Goal: Information Seeking & Learning: Learn about a topic

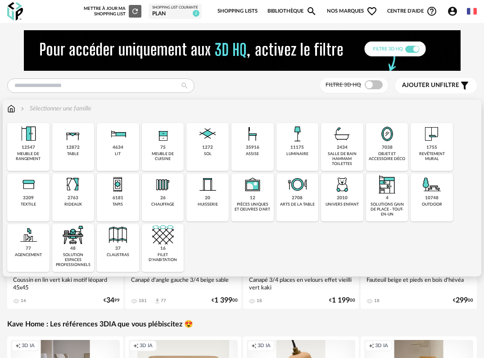
click at [77, 154] on div "table" at bounding box center [73, 153] width 12 height 5
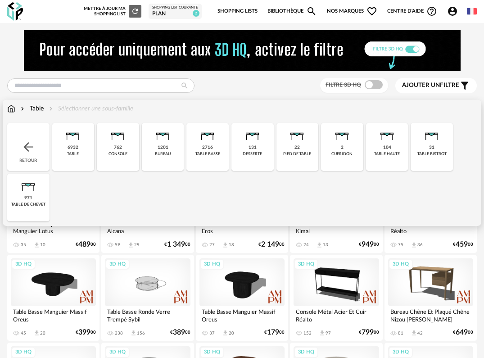
click at [79, 157] on div "6932 table" at bounding box center [73, 147] width 42 height 48
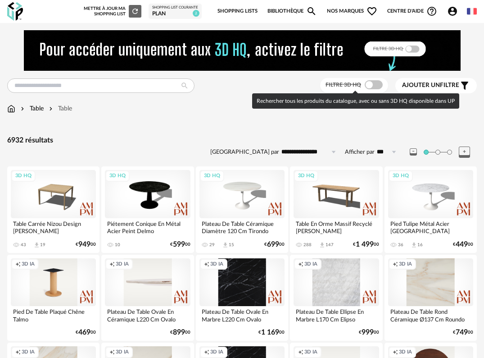
click at [374, 85] on span at bounding box center [374, 84] width 18 height 9
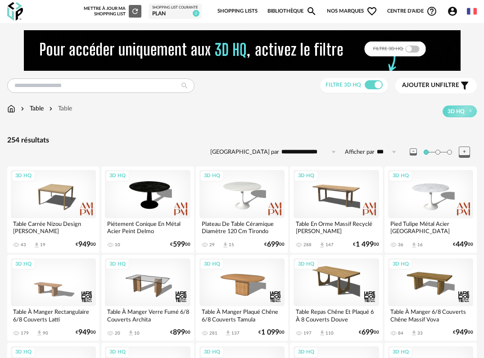
click at [446, 90] on div "Ajouter un filtre s Filter icon" at bounding box center [436, 85] width 68 height 11
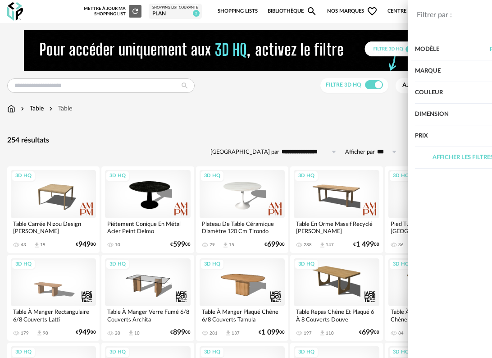
click at [455, 155] on div "Afficher les filtres avancés" at bounding box center [413, 158] width 124 height 22
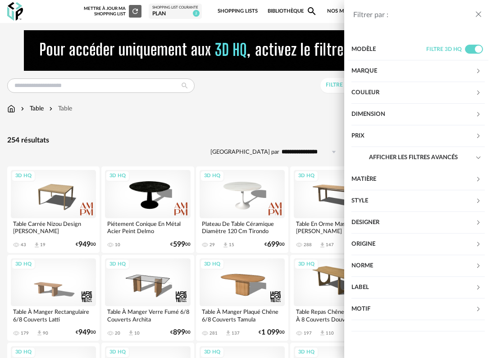
click at [430, 182] on div "Matière" at bounding box center [413, 179] width 124 height 22
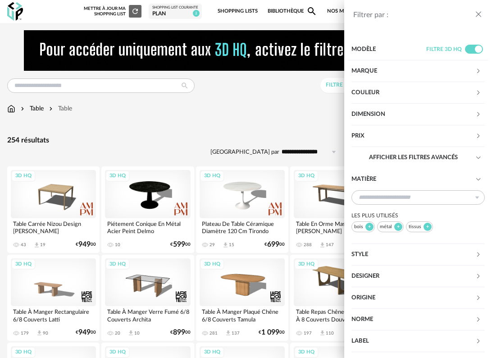
click at [430, 182] on div "Matière" at bounding box center [413, 179] width 124 height 22
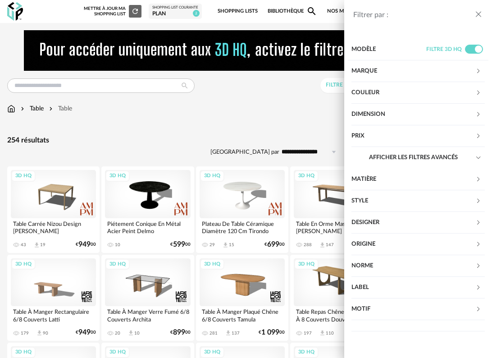
click at [480, 14] on icon "close drawer" at bounding box center [478, 14] width 9 height 9
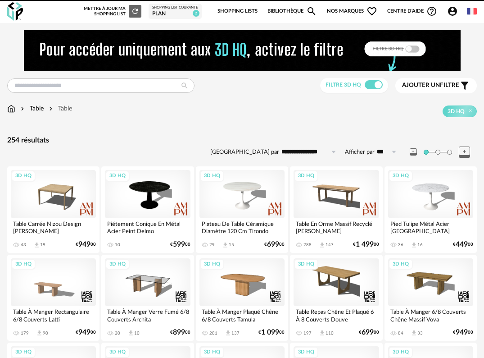
click at [14, 9] on img at bounding box center [15, 11] width 16 height 18
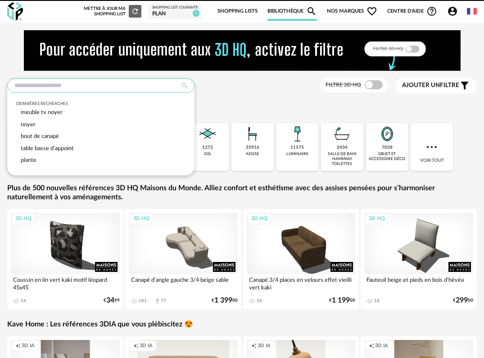
click at [78, 86] on input "text" at bounding box center [100, 85] width 187 height 14
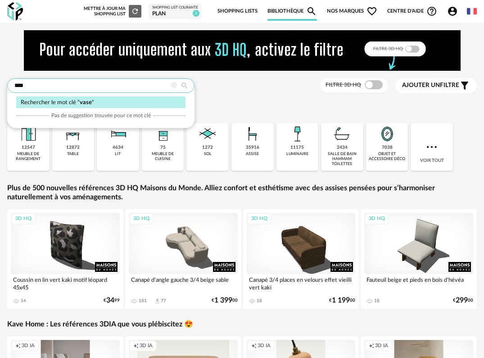
type input "****"
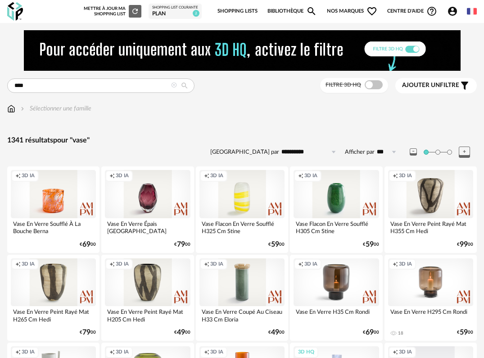
click at [374, 84] on span at bounding box center [374, 84] width 18 height 9
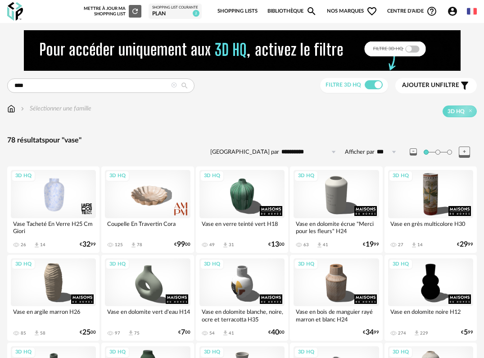
click at [447, 84] on span "Ajouter un filtre" at bounding box center [430, 86] width 57 height 8
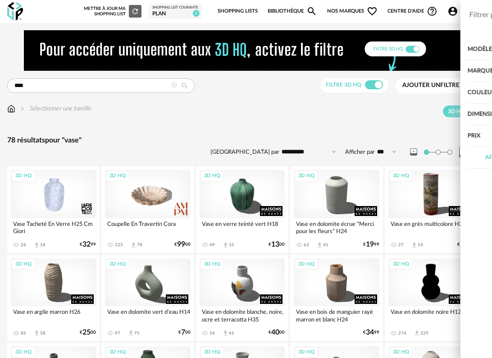
click at [436, 118] on div "Dimension" at bounding box center [413, 115] width 124 height 22
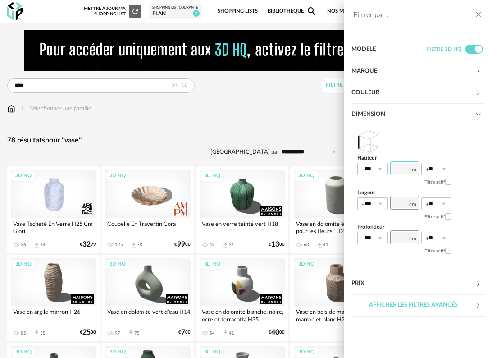
click at [399, 169] on input "number" at bounding box center [404, 168] width 29 height 14
type input "**"
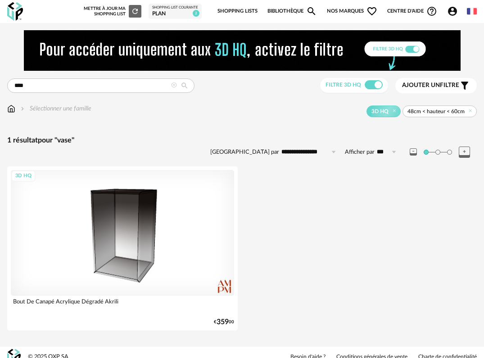
click at [19, 9] on img at bounding box center [15, 11] width 16 height 18
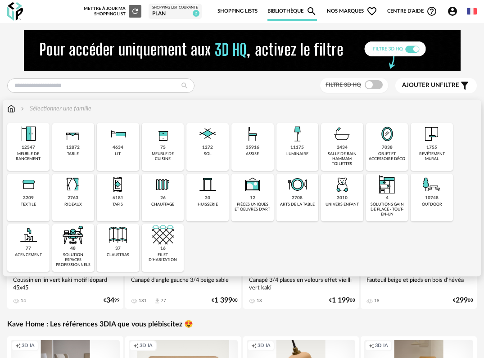
click at [304, 141] on img at bounding box center [298, 134] width 22 height 22
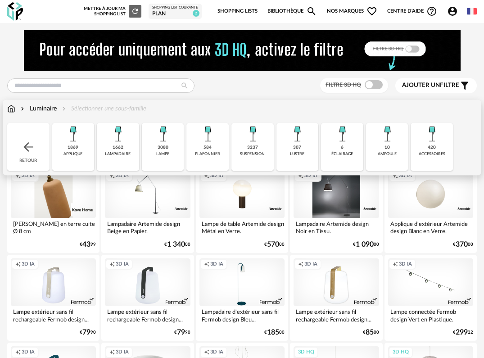
click at [302, 144] on img at bounding box center [298, 134] width 22 height 22
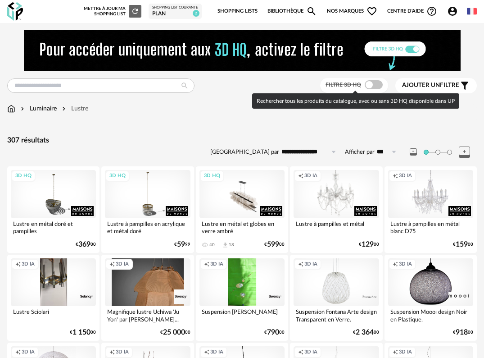
click at [372, 84] on span at bounding box center [374, 84] width 18 height 9
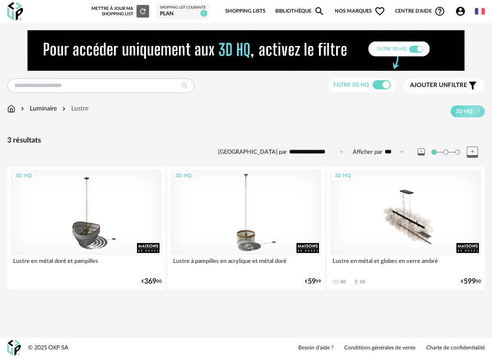
click at [387, 87] on span at bounding box center [382, 84] width 18 height 9
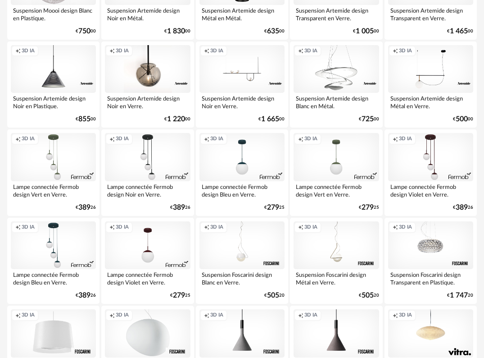
scroll to position [451, 0]
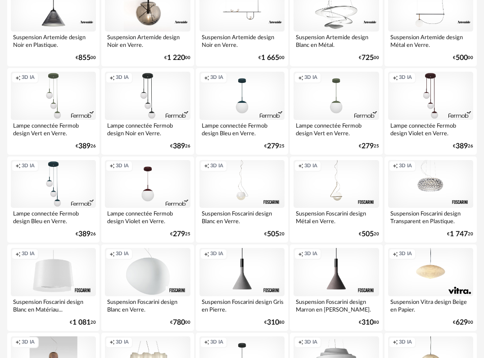
click at [336, 201] on div "Creation icon 3D IA" at bounding box center [336, 184] width 85 height 48
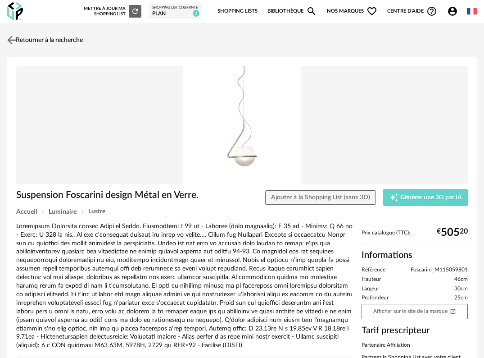
click at [12, 39] on img at bounding box center [11, 39] width 13 height 13
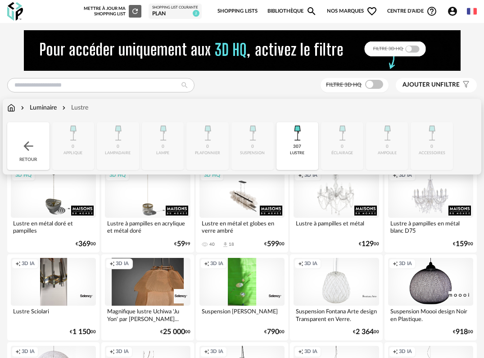
click at [300, 140] on img at bounding box center [298, 133] width 22 height 22
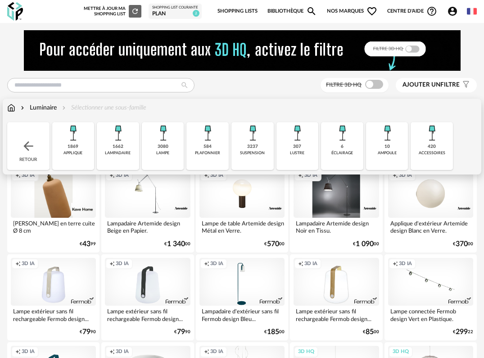
click at [210, 147] on div "584" at bounding box center [208, 147] width 8 height 6
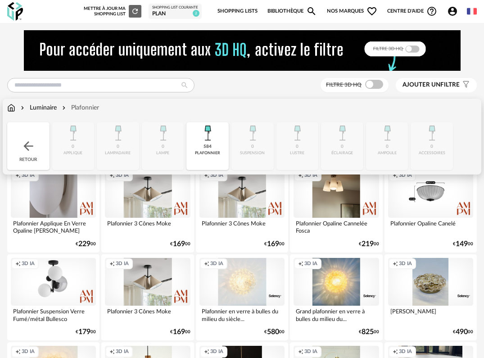
click at [210, 146] on div "584" at bounding box center [208, 147] width 8 height 6
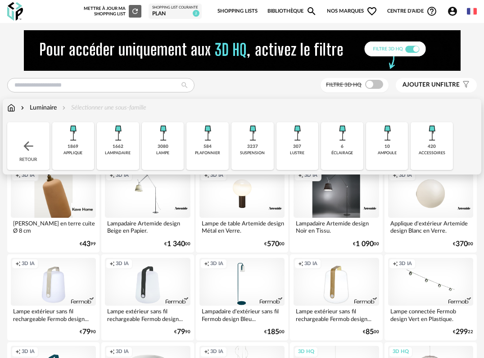
click at [255, 150] on div "3237" at bounding box center [252, 147] width 11 height 6
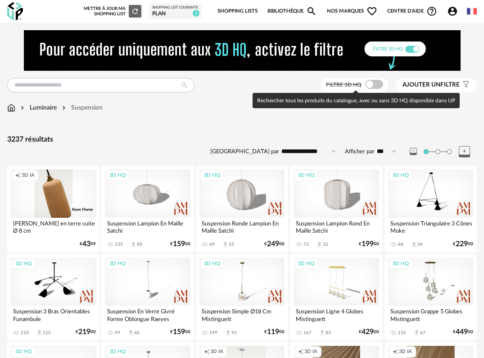
click at [372, 84] on span at bounding box center [374, 84] width 18 height 9
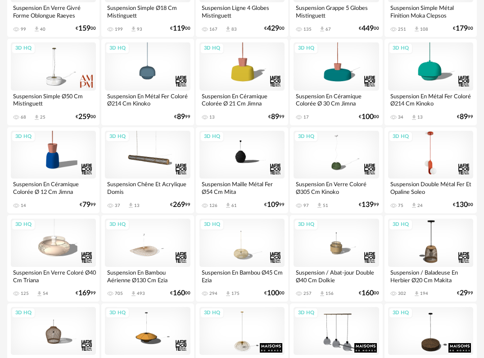
scroll to position [360, 0]
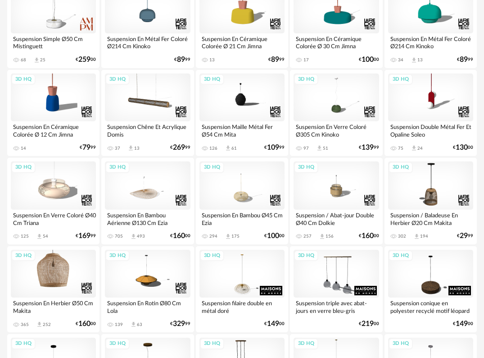
click at [51, 287] on div "3D HQ" at bounding box center [53, 274] width 85 height 48
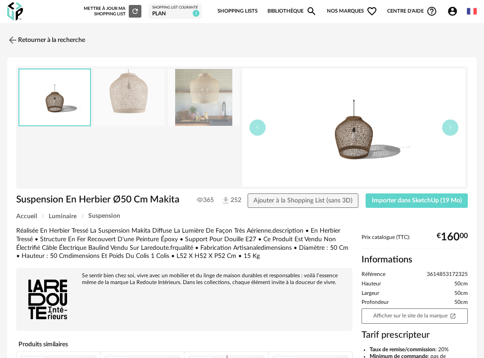
click at [206, 86] on img at bounding box center [204, 97] width 72 height 57
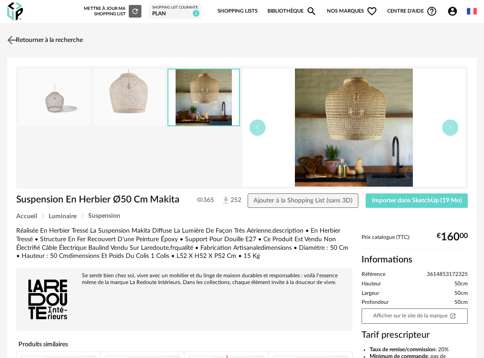
click at [13, 41] on img at bounding box center [11, 39] width 13 height 13
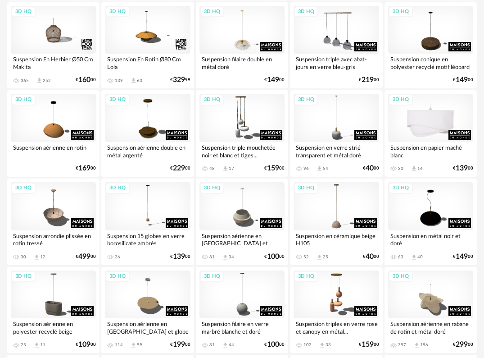
scroll to position [631, 0]
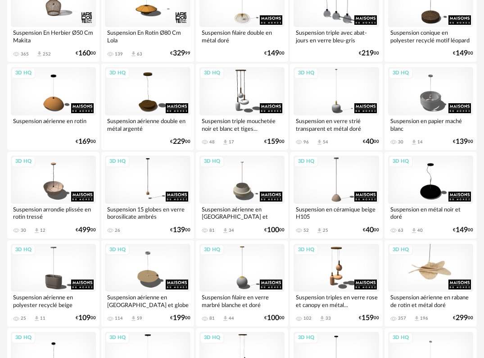
click at [432, 270] on div "3D HQ" at bounding box center [430, 268] width 85 height 48
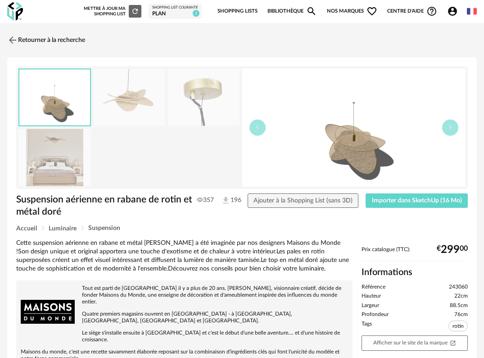
click at [146, 100] on img at bounding box center [130, 97] width 72 height 57
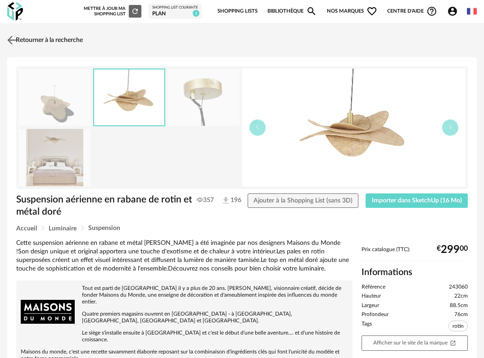
click at [9, 40] on img at bounding box center [11, 39] width 13 height 13
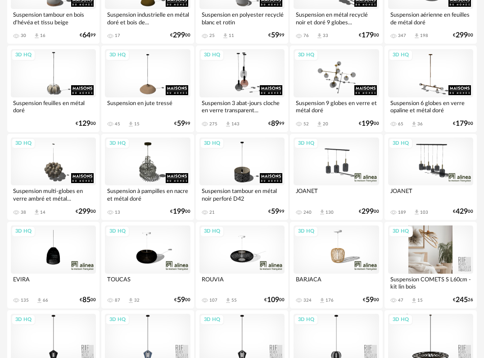
scroll to position [1532, 0]
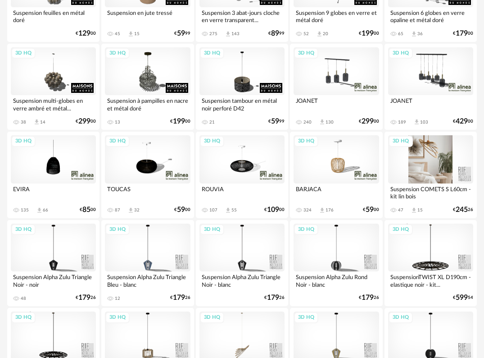
click at [434, 156] on div "3D HQ" at bounding box center [430, 159] width 85 height 48
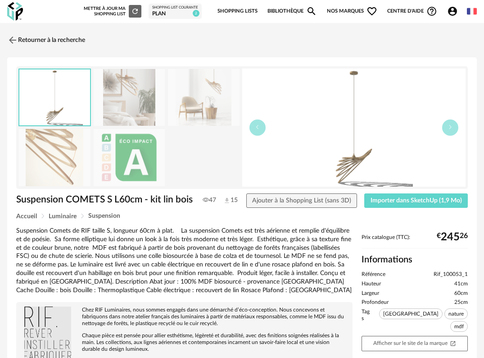
click at [127, 89] on img at bounding box center [130, 97] width 72 height 57
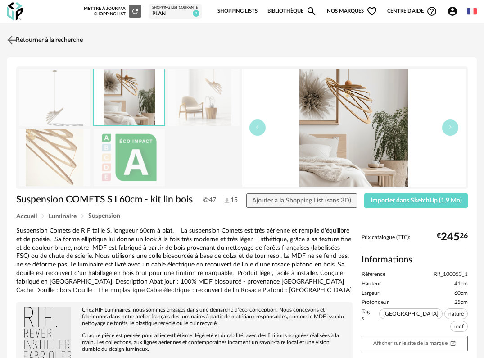
click at [12, 37] on img at bounding box center [11, 39] width 13 height 13
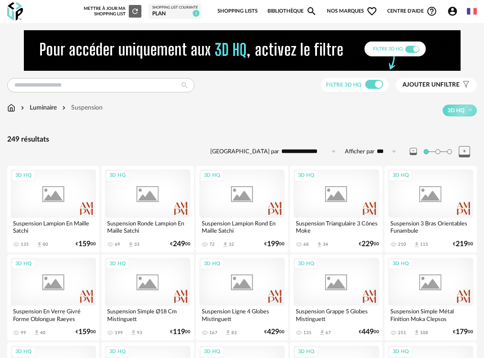
scroll to position [1532, 0]
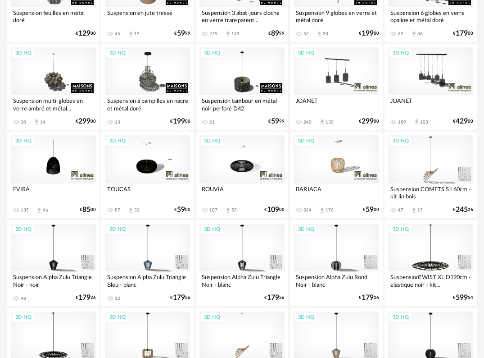
click at [52, 175] on div "3D HQ" at bounding box center [53, 159] width 85 height 48
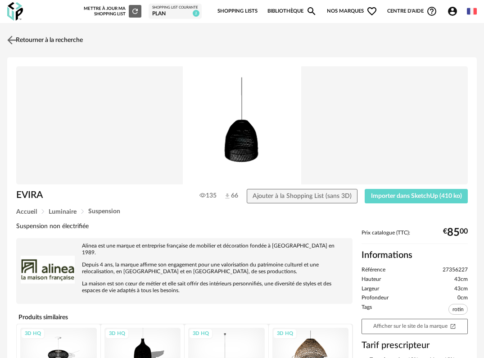
click at [11, 39] on img at bounding box center [11, 39] width 13 height 13
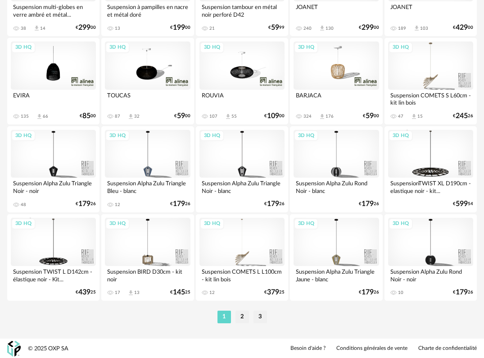
scroll to position [1626, 0]
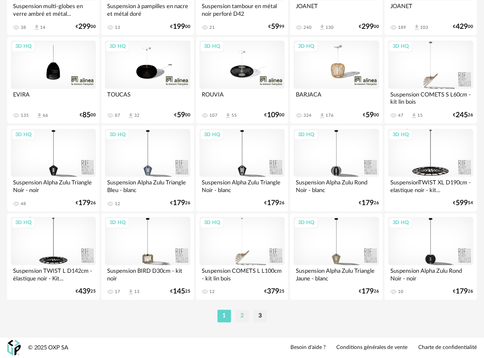
click at [243, 317] on li "2" at bounding box center [243, 316] width 14 height 13
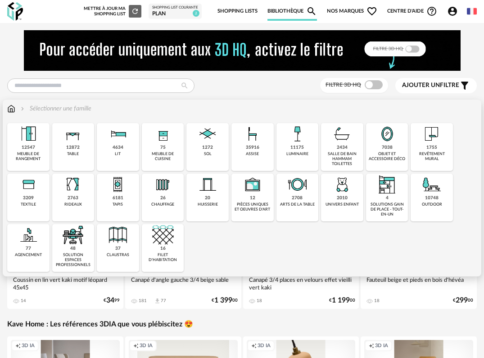
click at [78, 200] on div "2763 rideaux" at bounding box center [73, 197] width 42 height 48
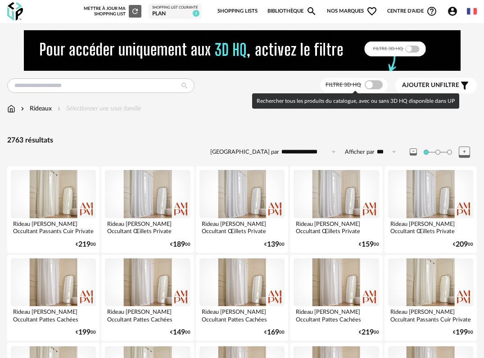
click at [370, 87] on span at bounding box center [374, 84] width 18 height 9
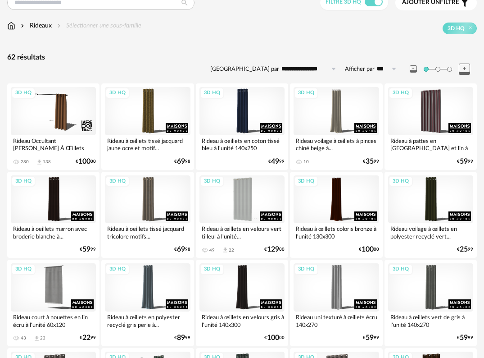
scroll to position [75, 0]
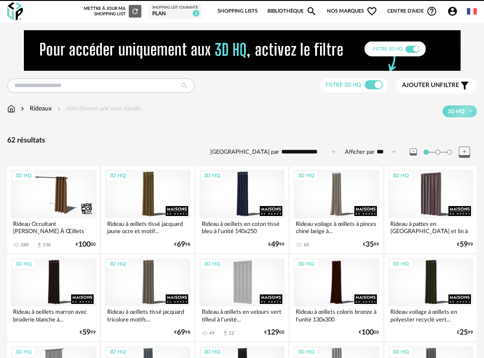
click at [12, 110] on img at bounding box center [11, 108] width 8 height 9
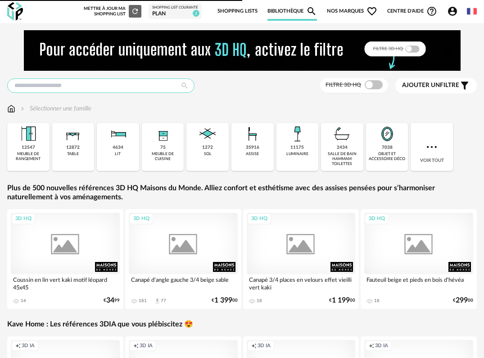
click at [49, 84] on input "text" at bounding box center [100, 85] width 187 height 14
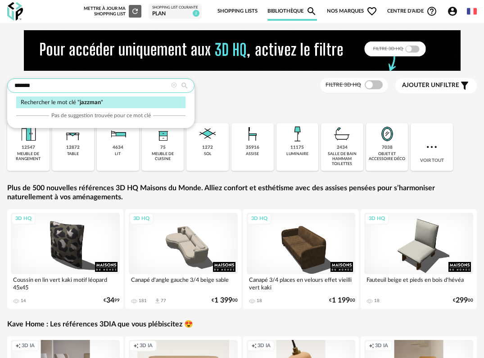
type input "*******"
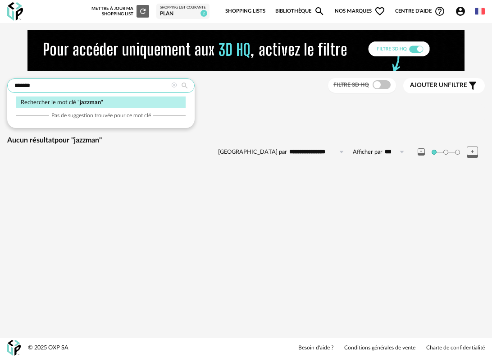
click at [35, 82] on input "*******" at bounding box center [100, 85] width 187 height 14
type input "******"
type input "**********"
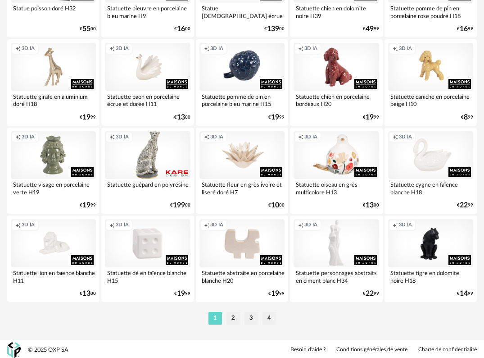
scroll to position [1627, 0]
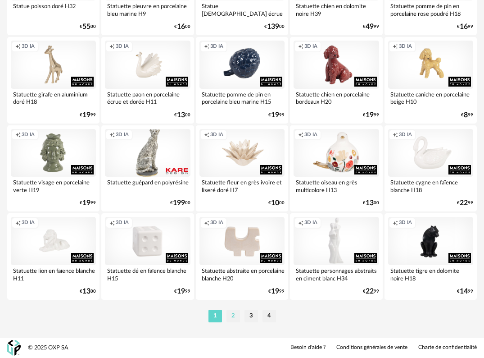
click at [235, 314] on li "2" at bounding box center [234, 316] width 14 height 13
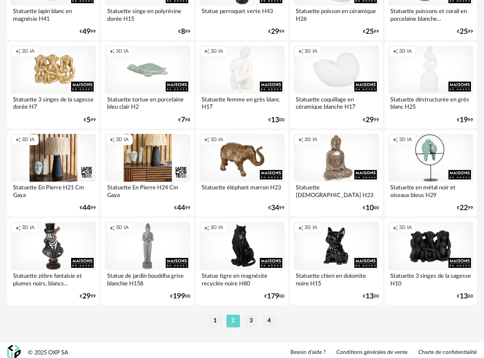
scroll to position [1627, 0]
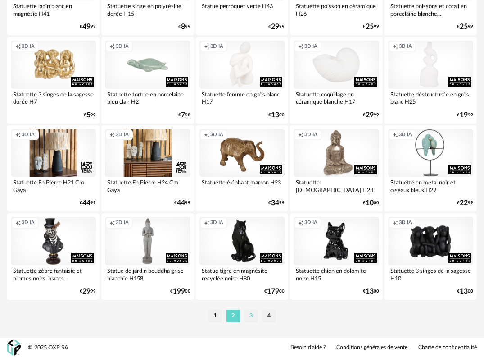
click at [254, 318] on li "3" at bounding box center [252, 316] width 14 height 13
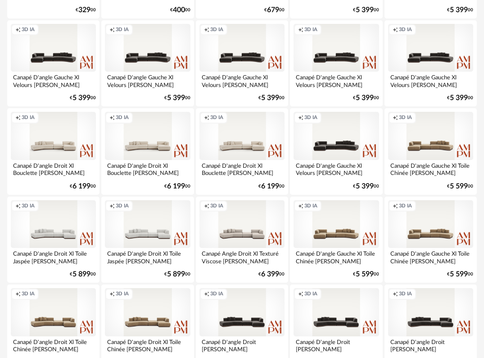
scroll to position [1216, 0]
